Goal: Information Seeking & Learning: Learn about a topic

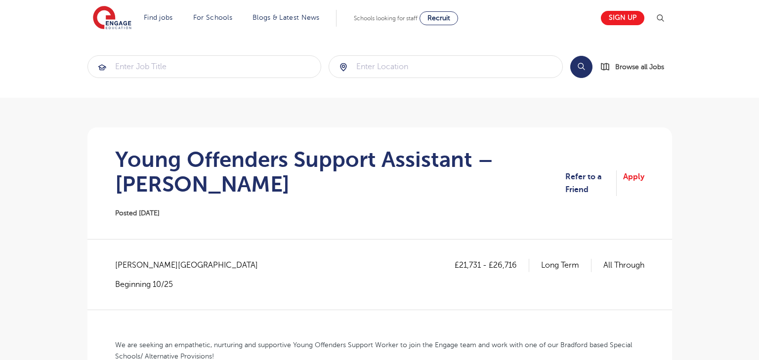
click at [184, 147] on h1 "Young Offenders Support Assistant – [PERSON_NAME]" at bounding box center [340, 171] width 450 height 49
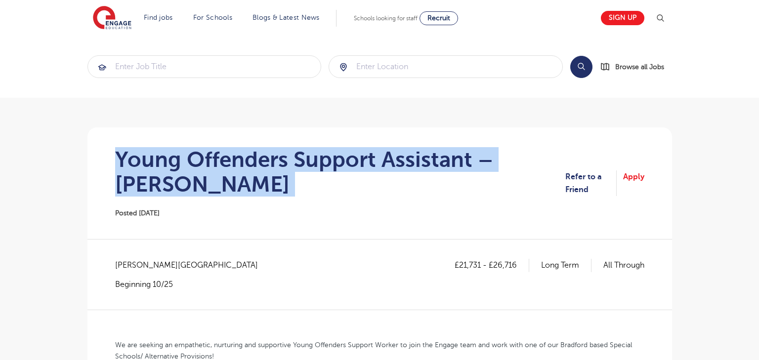
click at [184, 147] on h1 "Young Offenders Support Assistant – Bradford" at bounding box center [340, 171] width 450 height 49
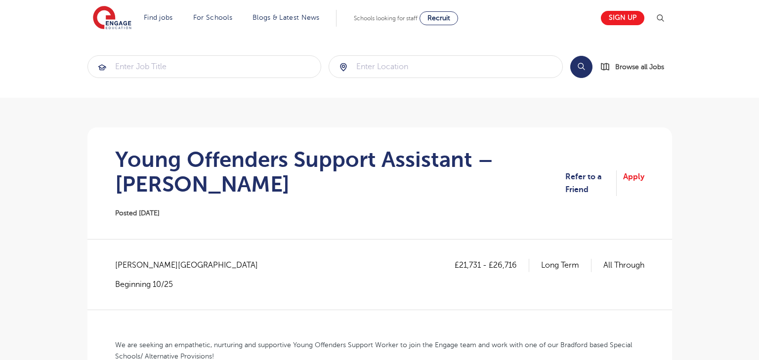
click at [136, 172] on h1 "Young Offenders Support Assistant – Bradford" at bounding box center [340, 171] width 450 height 49
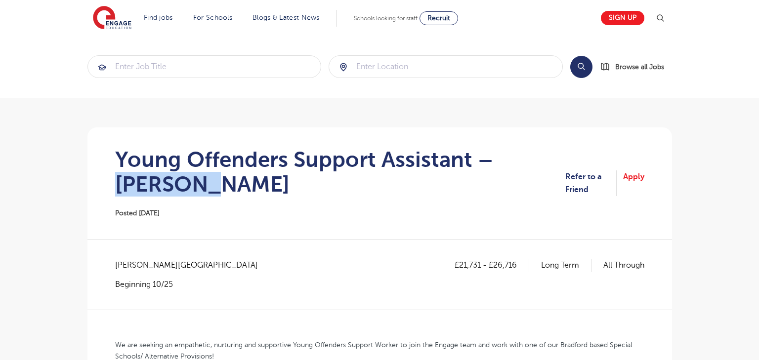
click at [136, 172] on h1 "Young Offenders Support Assistant – Bradford" at bounding box center [340, 171] width 450 height 49
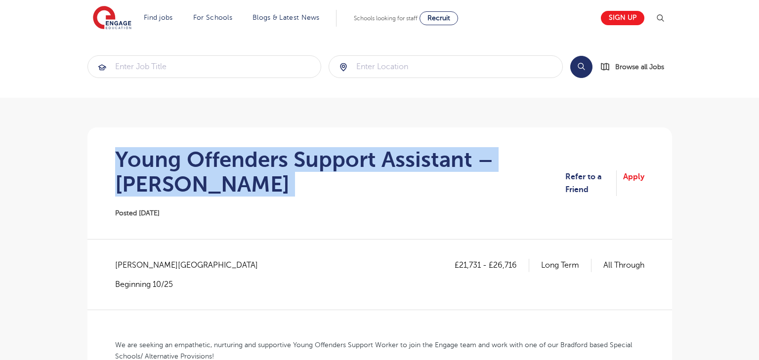
click at [136, 172] on h1 "Young Offenders Support Assistant – Bradford" at bounding box center [340, 171] width 450 height 49
copy div "Young Offenders Support Assistant – Bradford"
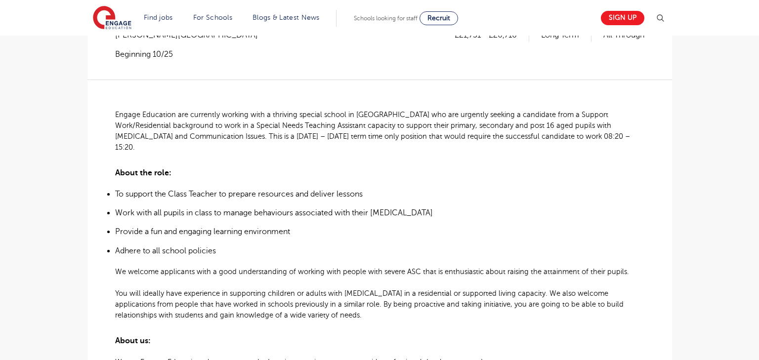
scroll to position [228, 0]
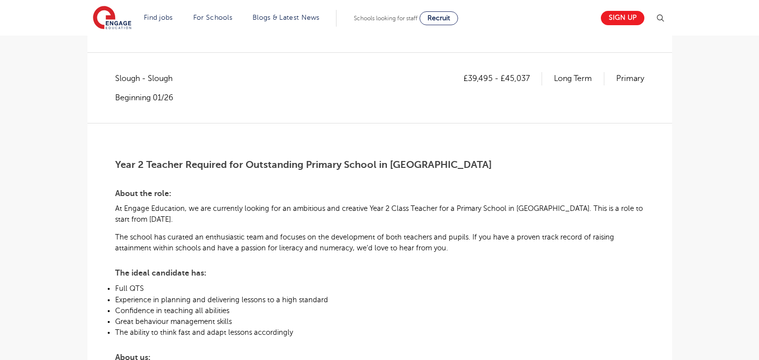
scroll to position [163, 0]
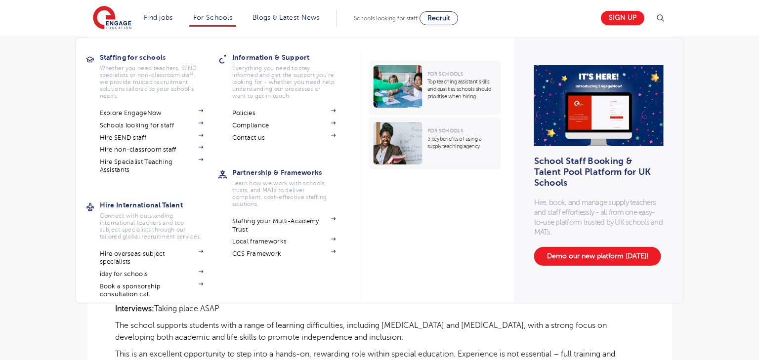
scroll to position [123, 0]
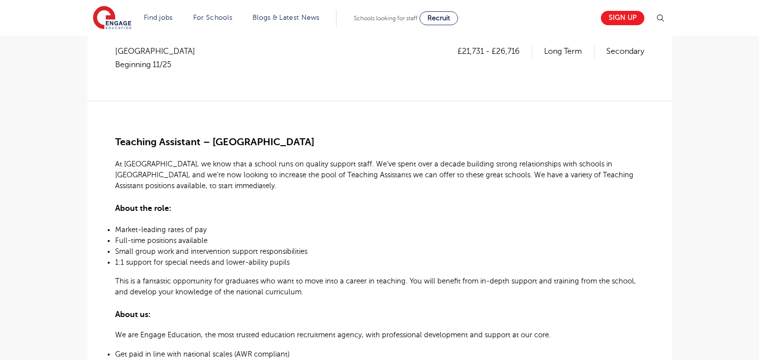
scroll to position [193, 0]
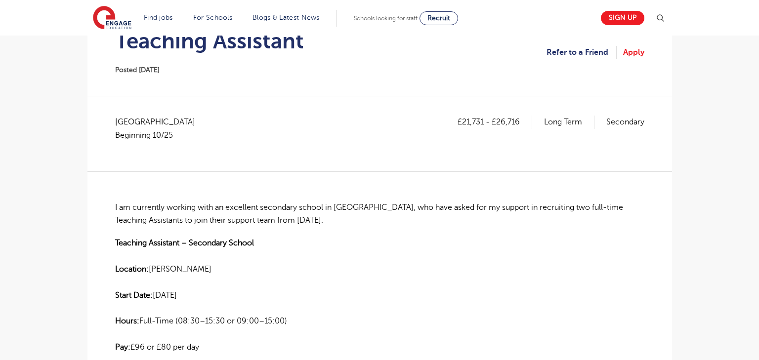
scroll to position [120, 0]
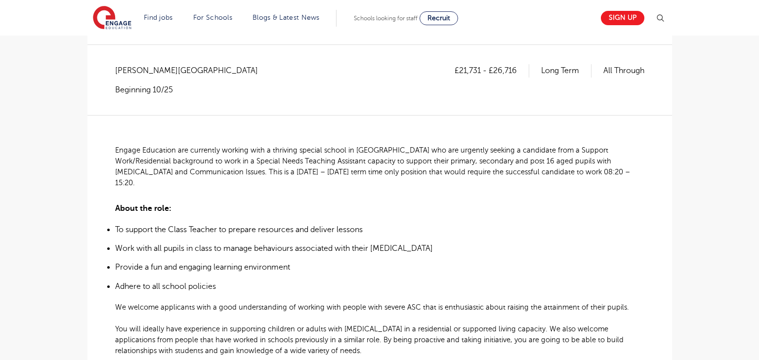
scroll to position [174, 0]
